Goal: Check status: Check status

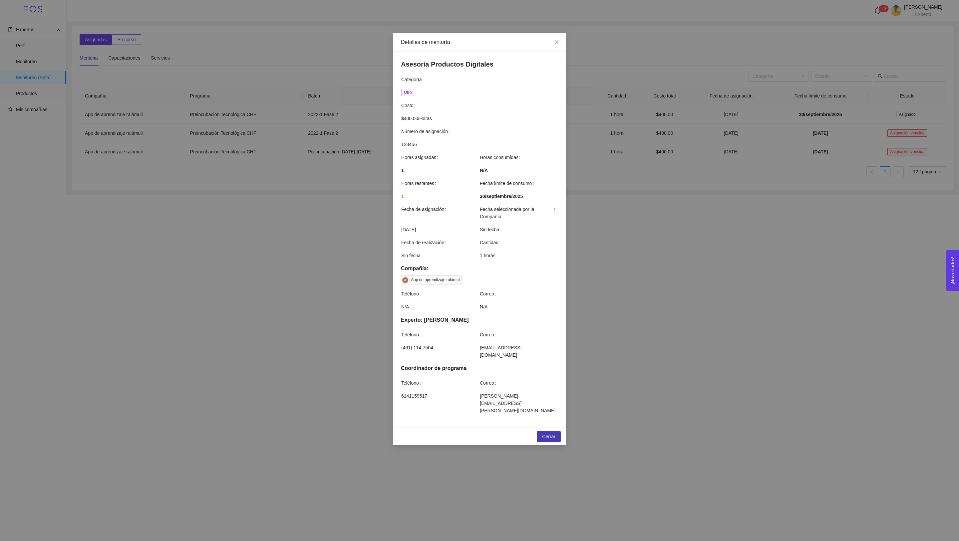
click at [543, 433] on span "Cerrar" at bounding box center [548, 436] width 13 height 7
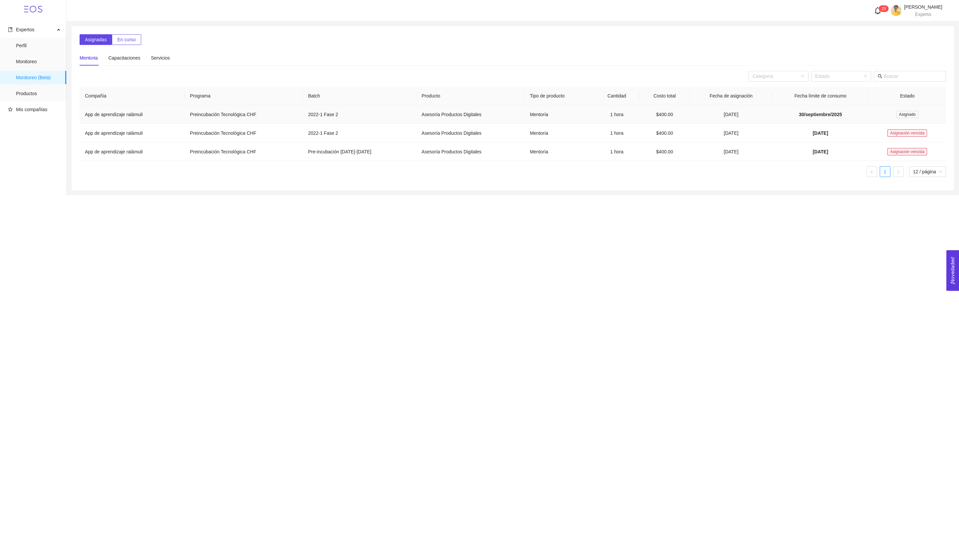
click at [847, 117] on td "30/septiembre/2025" at bounding box center [820, 114] width 96 height 19
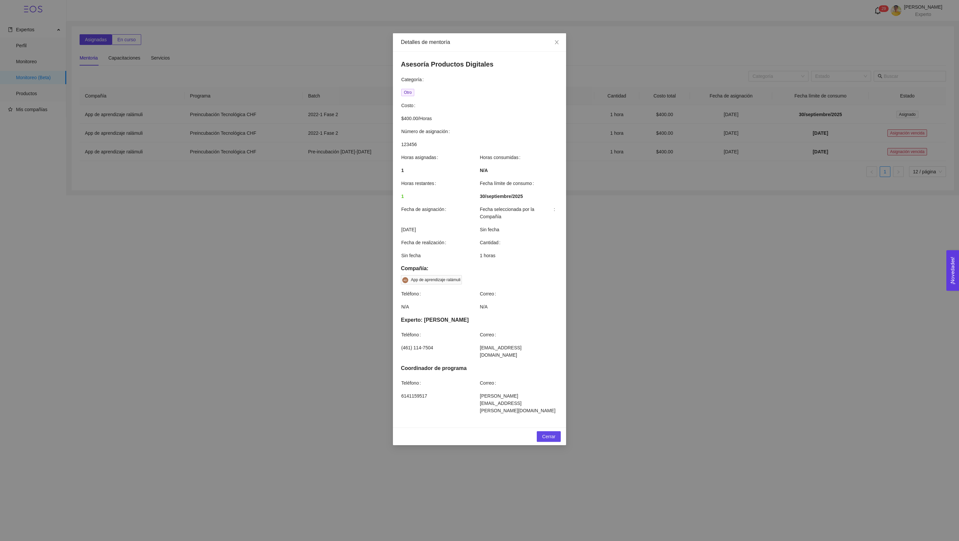
click at [556, 428] on div "Cerrar" at bounding box center [479, 437] width 173 height 18
click at [556, 403] on div "Asesoría Productos Digitales Categoría Otro Costo $400.00 / Horas Número de asi…" at bounding box center [479, 240] width 173 height 376
click at [556, 428] on div "Cerrar" at bounding box center [479, 437] width 173 height 18
click at [556, 431] on button "Cerrar" at bounding box center [549, 436] width 24 height 11
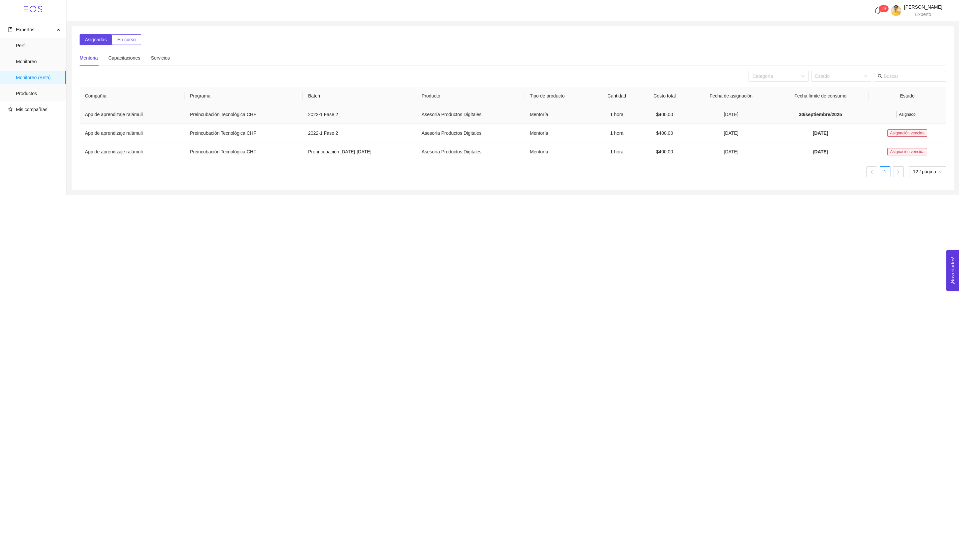
click at [842, 113] on span "30/septiembre/2025" at bounding box center [820, 114] width 43 height 5
click at [132, 42] on span "En curso" at bounding box center [126, 39] width 18 height 7
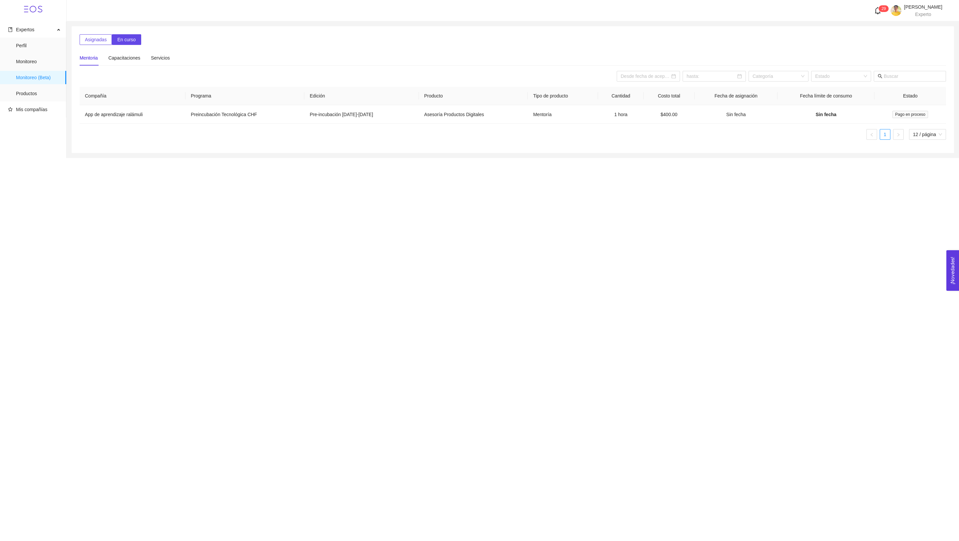
click at [99, 45] on div "Mentoria Capacitaciones Servicios" at bounding box center [513, 55] width 866 height 21
click at [92, 37] on span "Asignadas" at bounding box center [96, 39] width 22 height 7
